Goal: Task Accomplishment & Management: Manage account settings

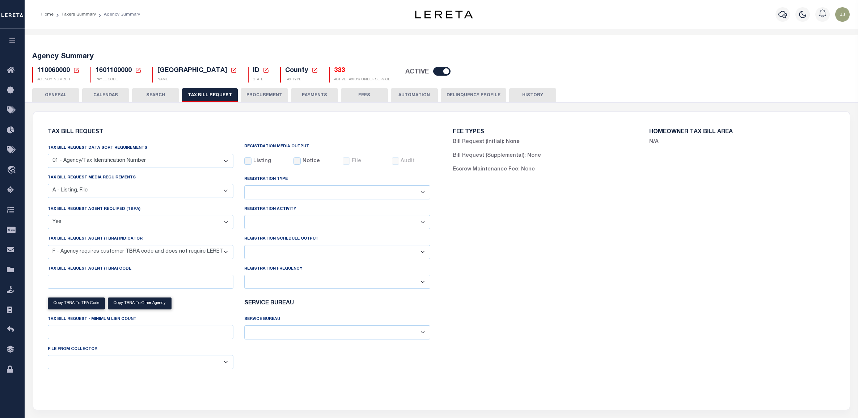
select select "16"
select select "true"
select select "14"
select select
select select "100"
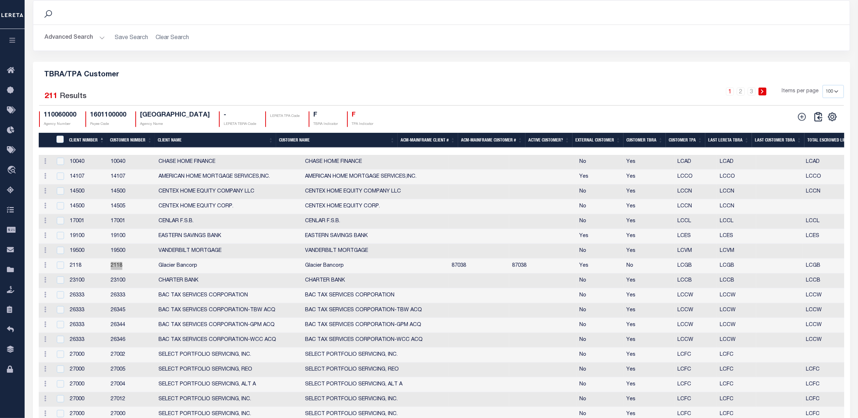
scroll to position [768, 0]
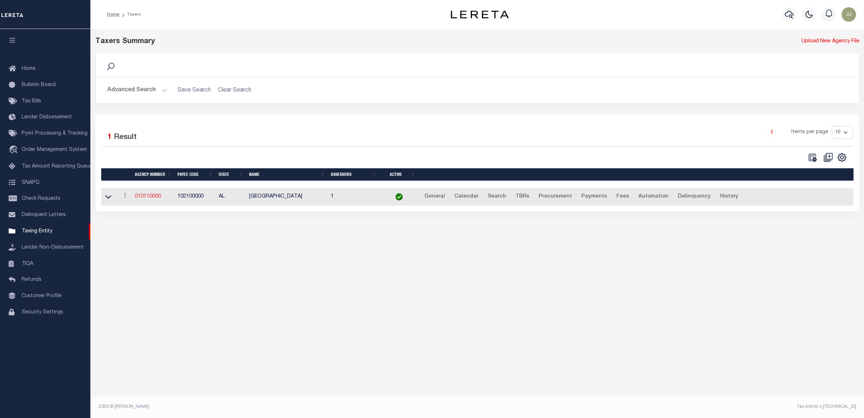
click at [156, 197] on link "010110000" at bounding box center [148, 196] width 26 height 5
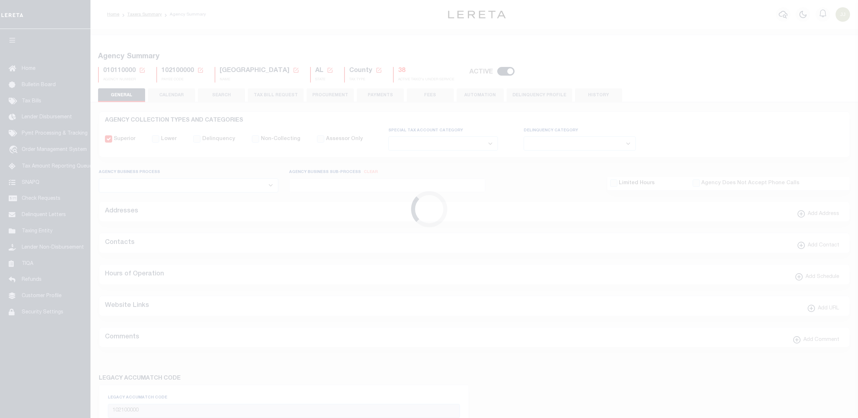
select select
drag, startPoint x: 140, startPoint y: 68, endPoint x: 165, endPoint y: 99, distance: 39.6
click at [140, 68] on icon at bounding box center [142, 70] width 7 height 7
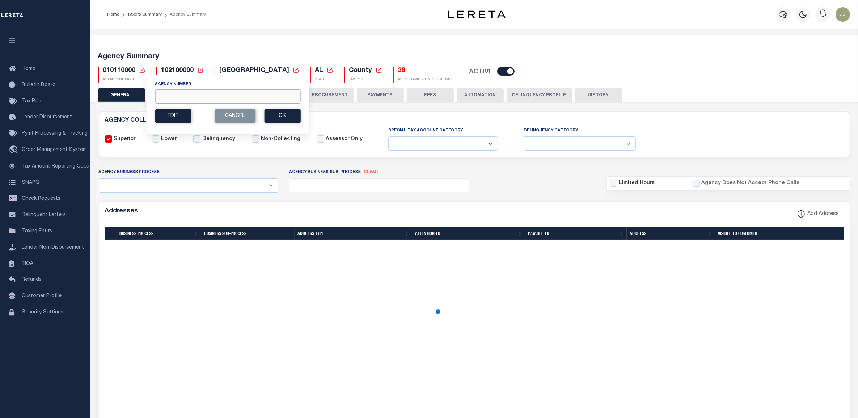
click at [166, 98] on input "Agency Number" at bounding box center [227, 96] width 145 height 14
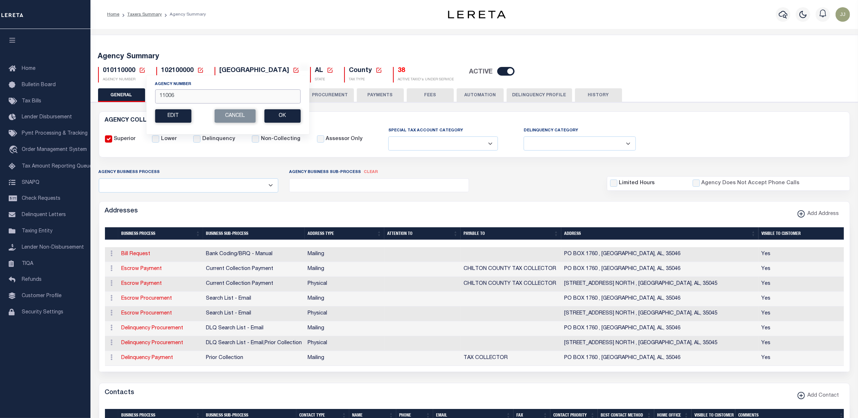
type input "110060000"
drag, startPoint x: 288, startPoint y: 118, endPoint x: 285, endPoint y: 122, distance: 4.7
click at [287, 118] on button "Ok" at bounding box center [282, 115] width 36 height 13
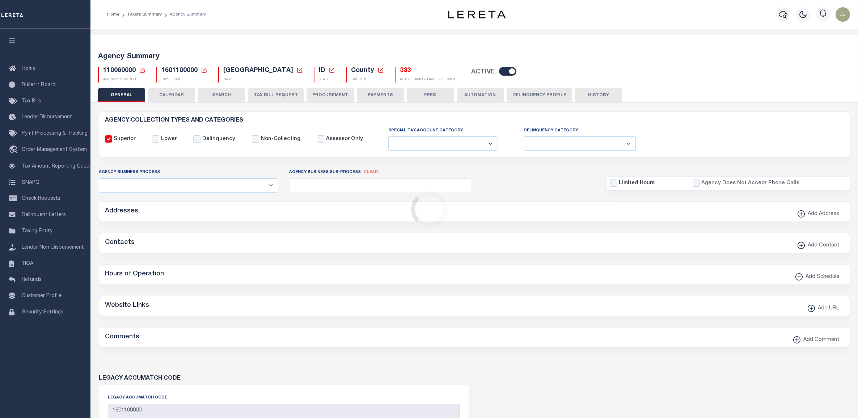
select select
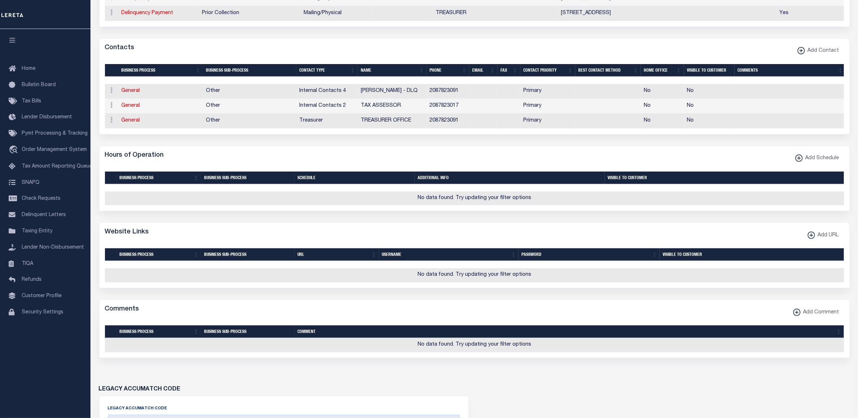
scroll to position [15, 0]
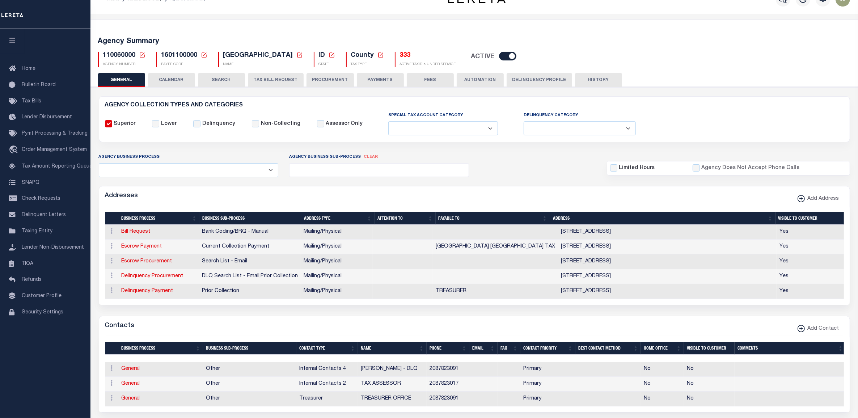
drag, startPoint x: 279, startPoint y: 75, endPoint x: 792, endPoint y: 168, distance: 522.0
click at [279, 75] on button "TAX BILL REQUEST" at bounding box center [276, 80] width 56 height 14
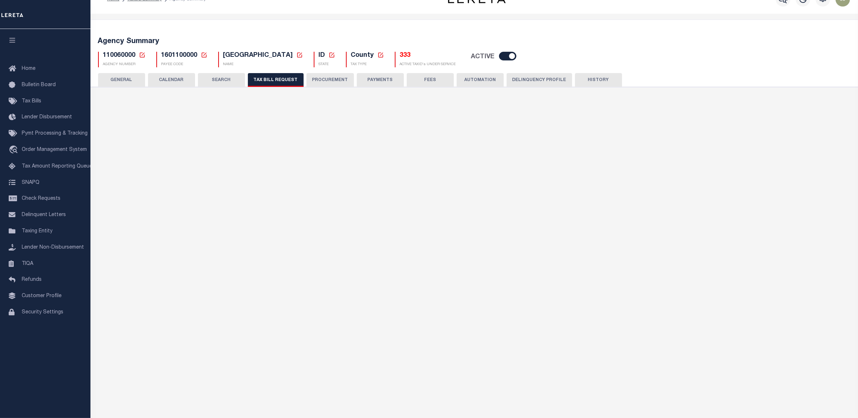
checkbox input "false"
select select "16"
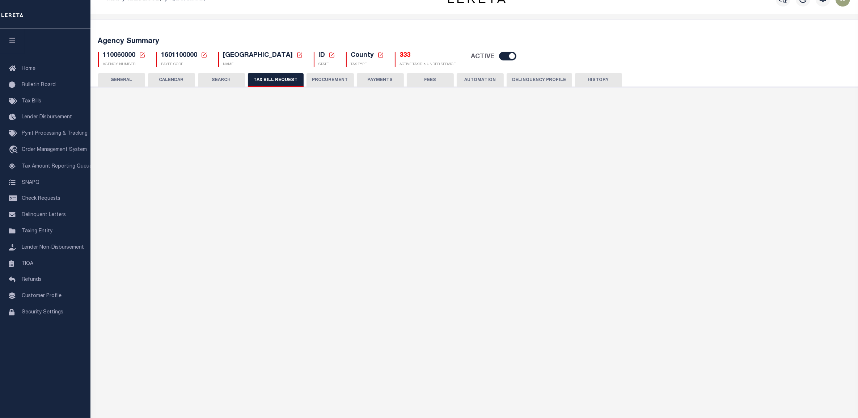
select select "true"
select select "14"
select select
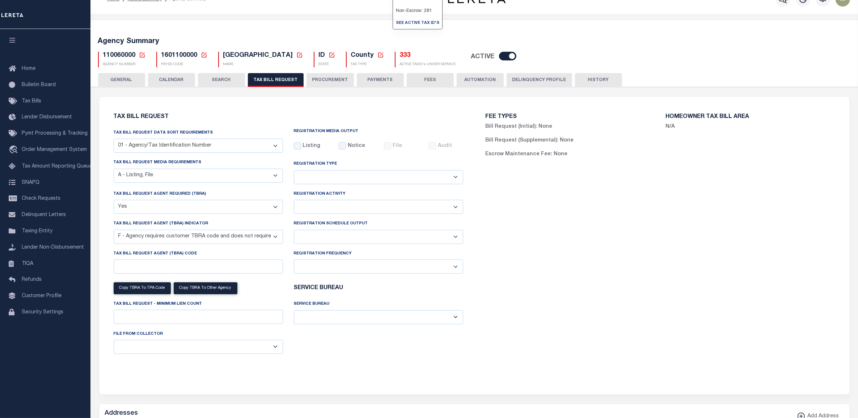
click at [400, 57] on h5 "333" at bounding box center [428, 56] width 56 height 8
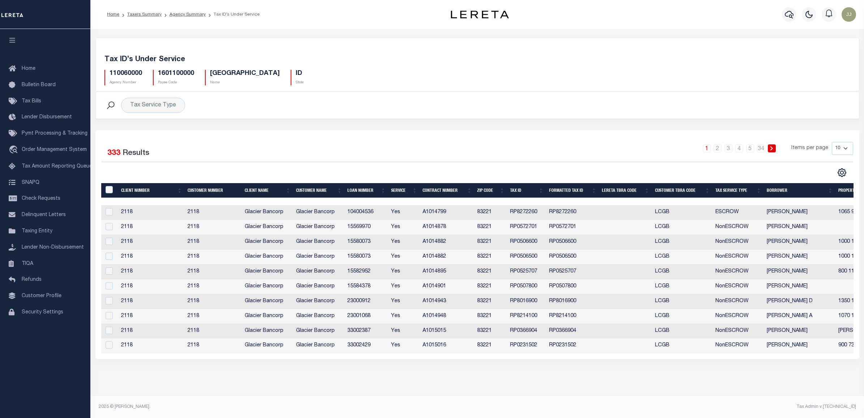
click at [732, 192] on th "Tax Service Type" at bounding box center [738, 190] width 51 height 15
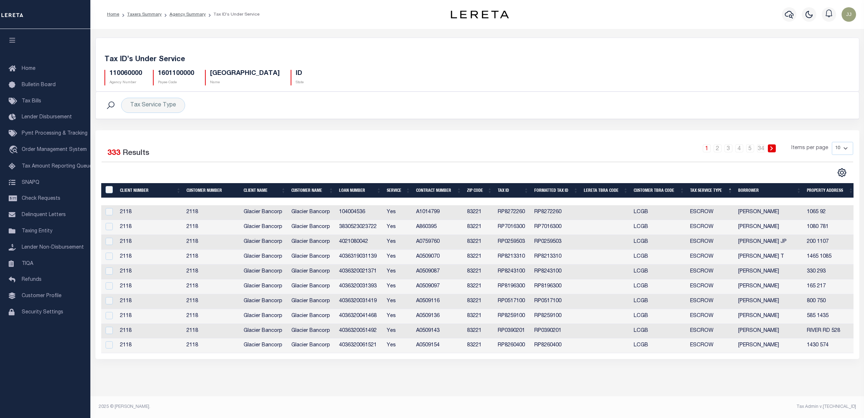
click at [840, 148] on select "10 25 50 100" at bounding box center [842, 148] width 21 height 13
select select "100"
click at [832, 142] on select "10 25 50 100" at bounding box center [842, 148] width 21 height 13
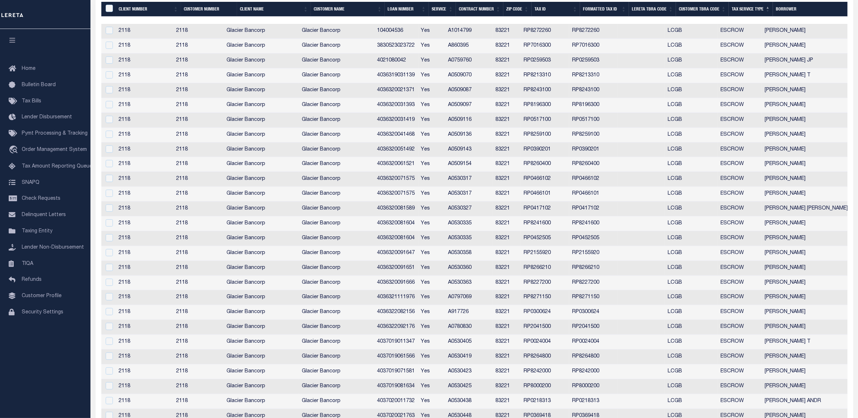
scroll to position [136, 0]
